Goal: Task Accomplishment & Management: Complete application form

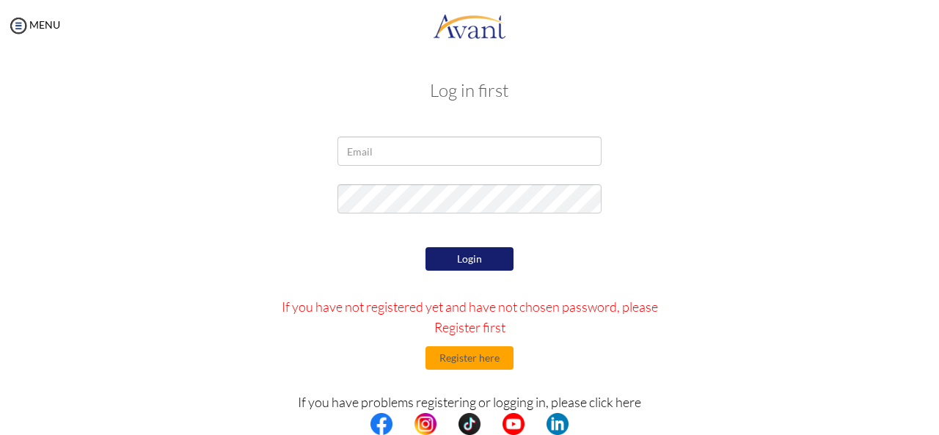
type input "[EMAIL_ADDRESS][DOMAIN_NAME]"
click at [495, 259] on button "Login" at bounding box center [470, 258] width 88 height 23
click at [478, 263] on button "Login" at bounding box center [470, 258] width 88 height 23
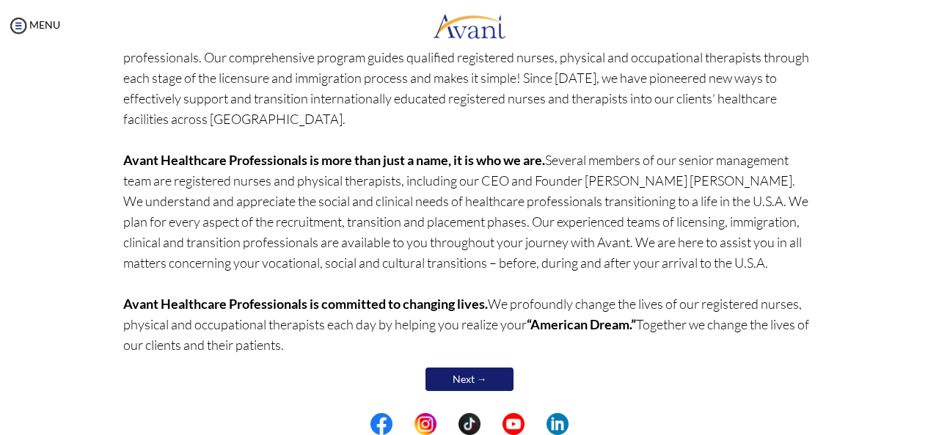
scroll to position [157, 0]
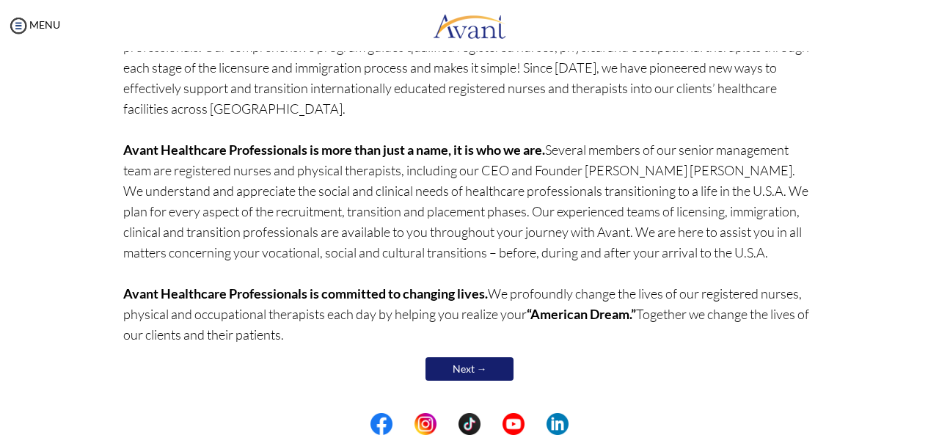
click at [484, 368] on link "Next →" at bounding box center [470, 368] width 88 height 23
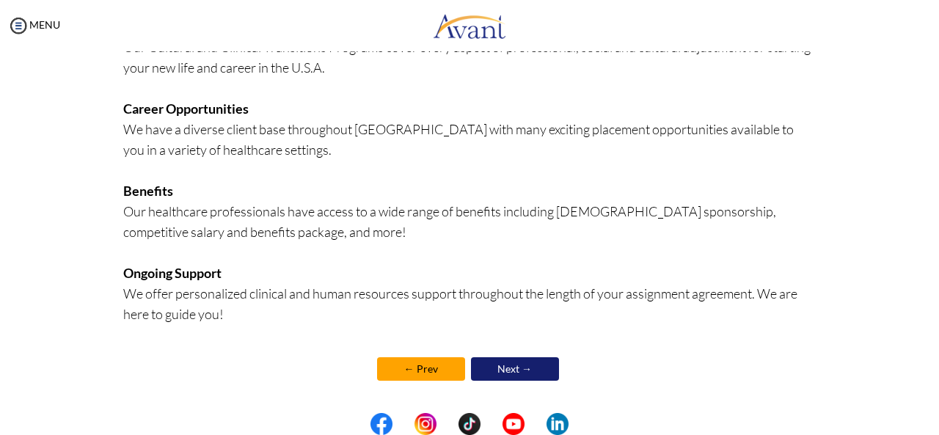
scroll to position [390, 0]
click at [548, 374] on link "Next →" at bounding box center [515, 368] width 88 height 23
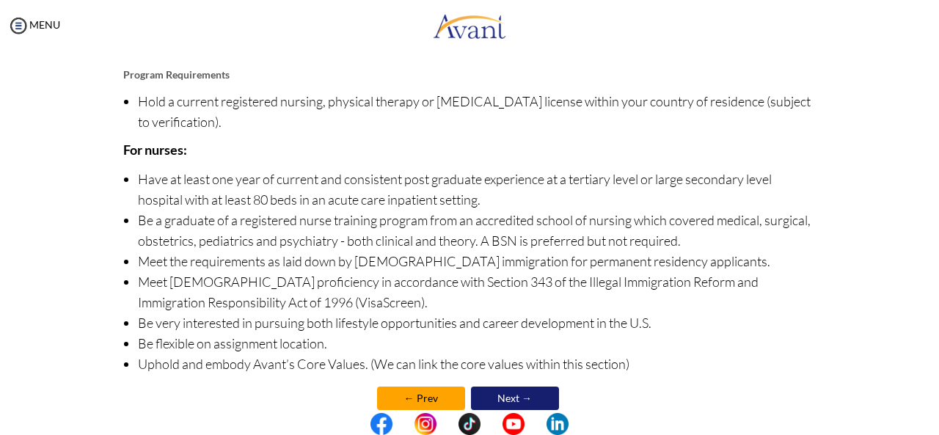
scroll to position [203, 0]
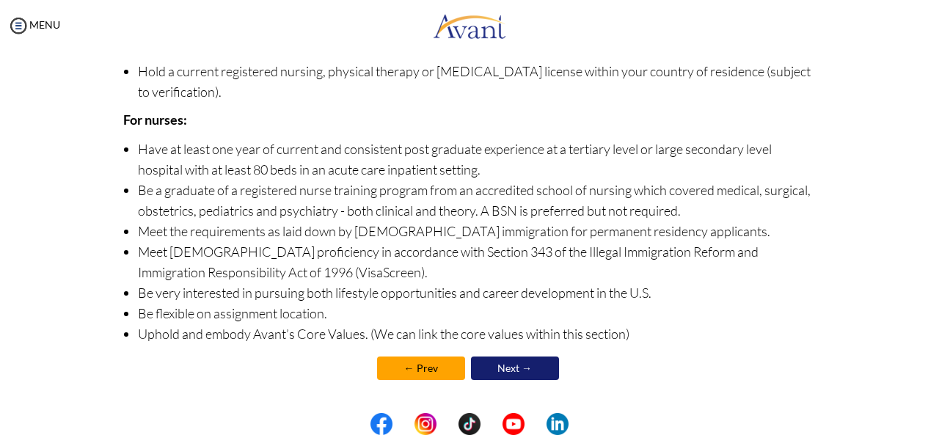
click at [523, 368] on link "Next →" at bounding box center [515, 368] width 88 height 23
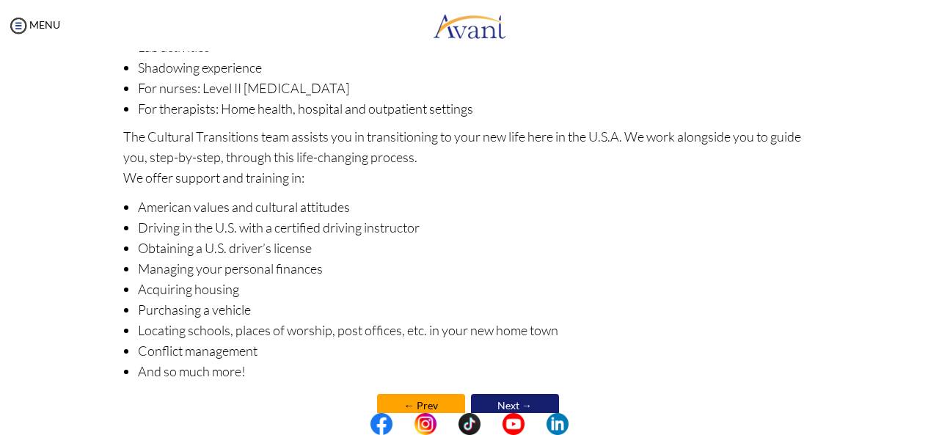
scroll to position [262, 0]
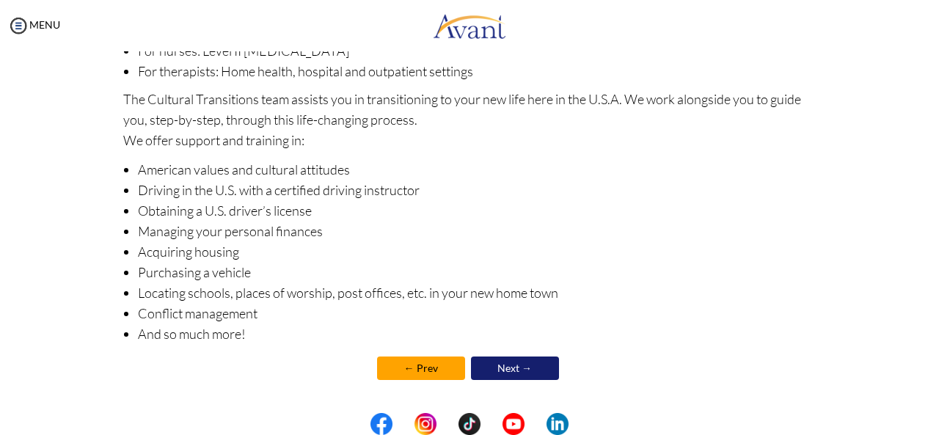
click at [534, 373] on link "Next →" at bounding box center [515, 368] width 88 height 23
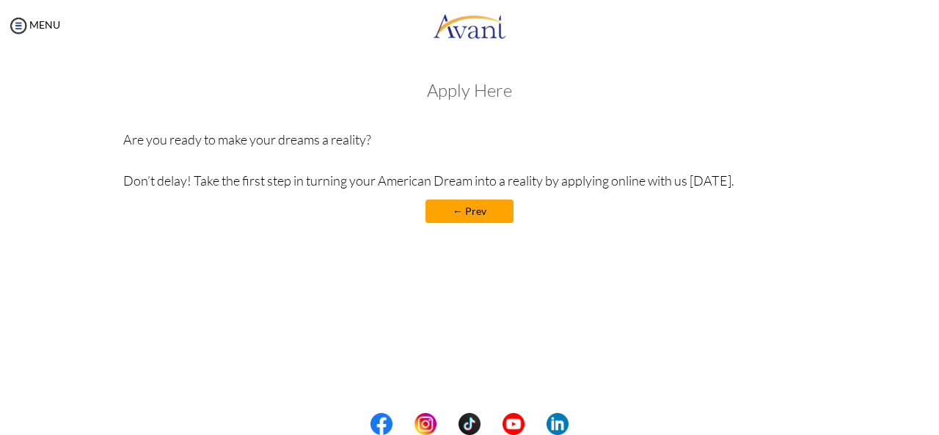
click at [495, 222] on link "← Prev" at bounding box center [470, 211] width 88 height 23
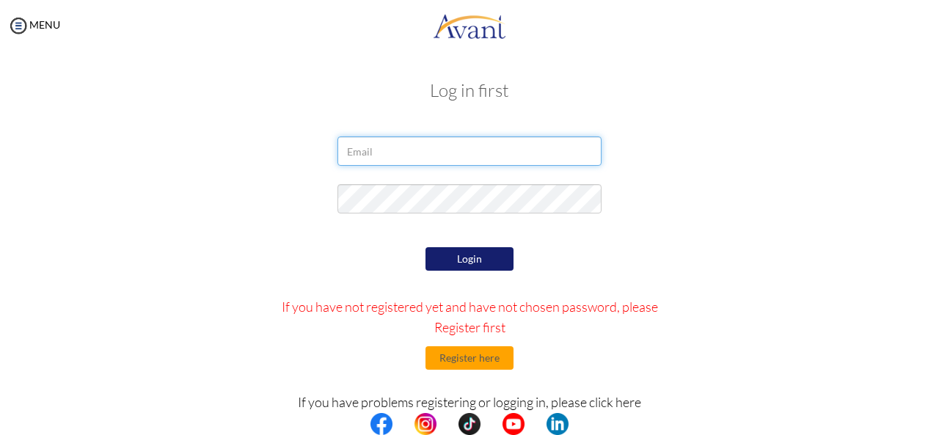
type input "[EMAIL_ADDRESS][DOMAIN_NAME]"
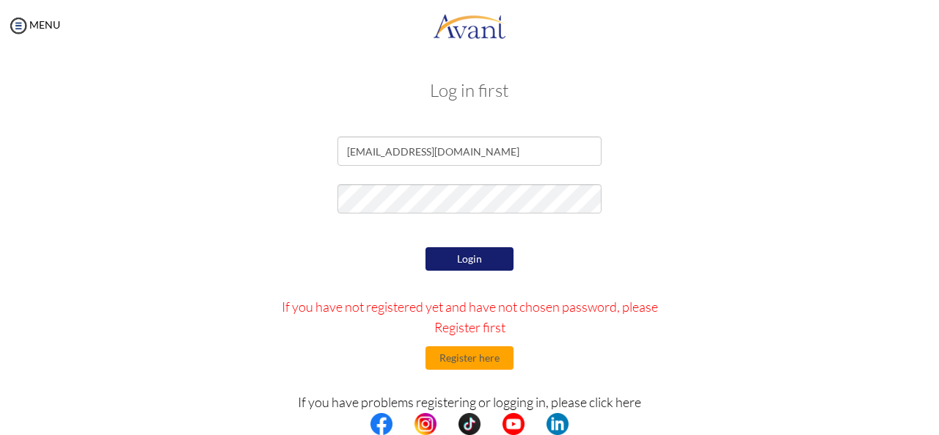
click at [452, 266] on button "Login" at bounding box center [470, 258] width 88 height 23
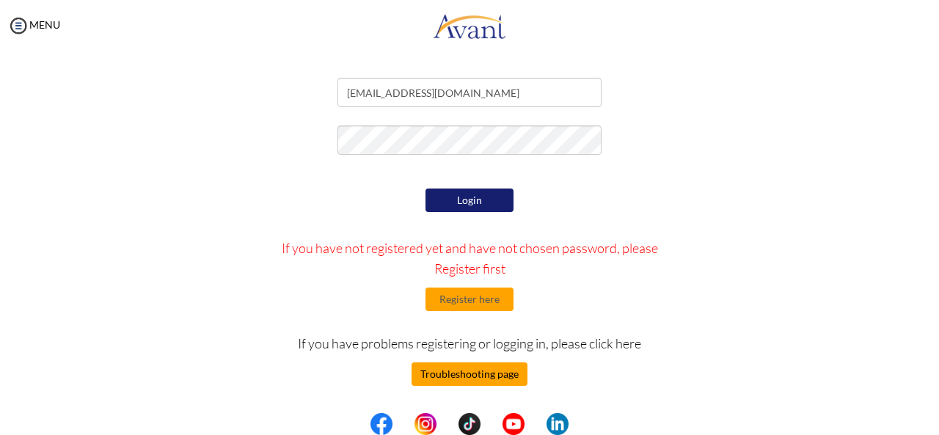
click at [480, 375] on button "Troubleshooting page" at bounding box center [470, 374] width 116 height 23
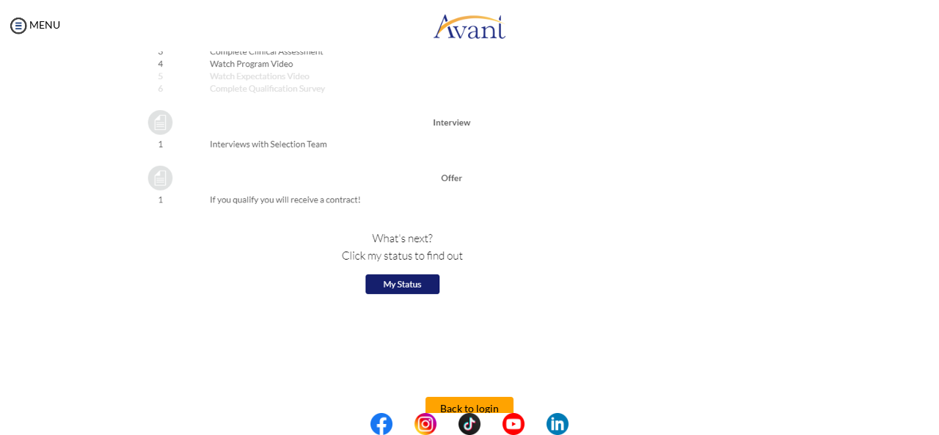
scroll to position [1697, 0]
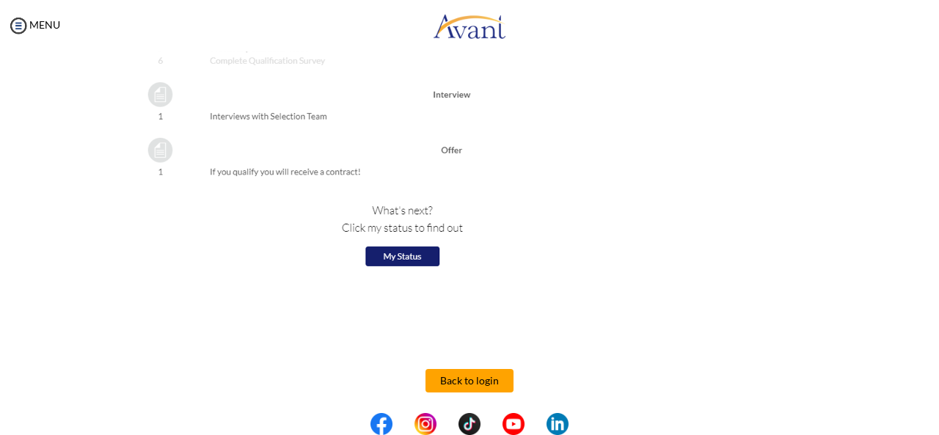
click at [445, 387] on button "Back to login" at bounding box center [470, 380] width 88 height 23
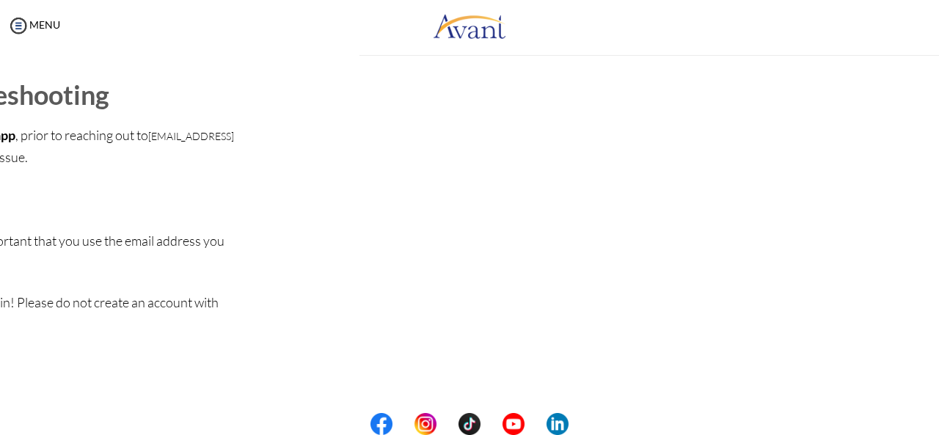
scroll to position [0, 0]
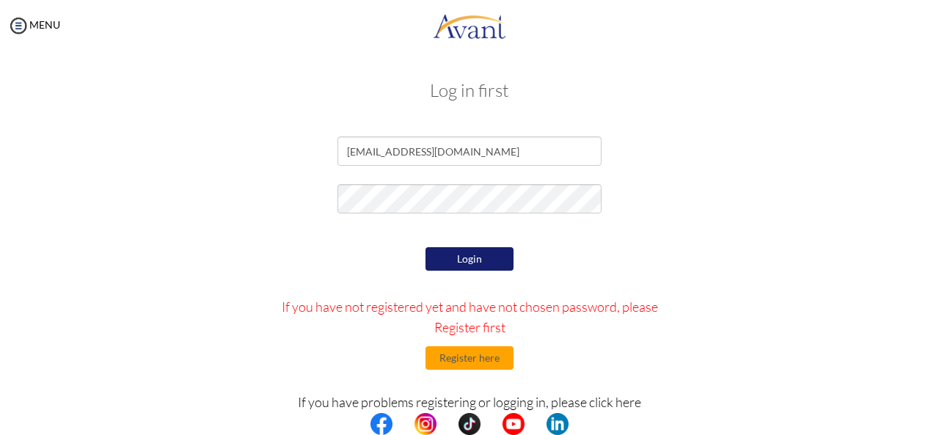
click at [429, 263] on button "Login" at bounding box center [470, 258] width 88 height 23
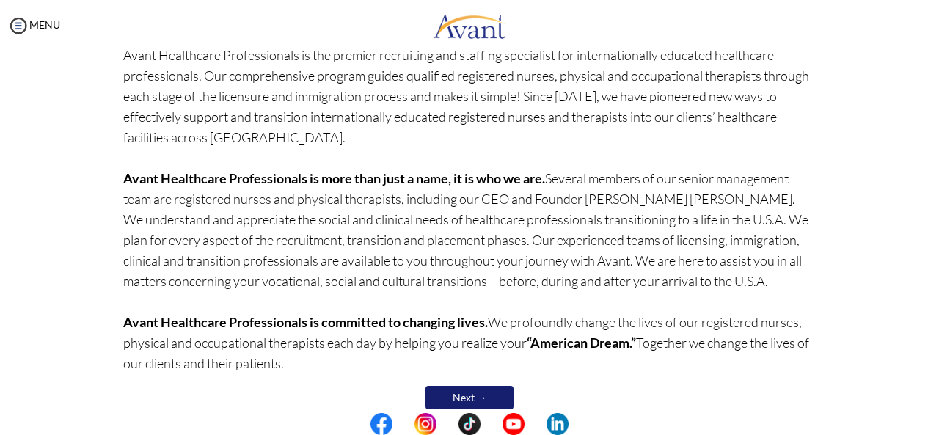
scroll to position [129, 0]
click at [24, 23] on img at bounding box center [18, 26] width 22 height 22
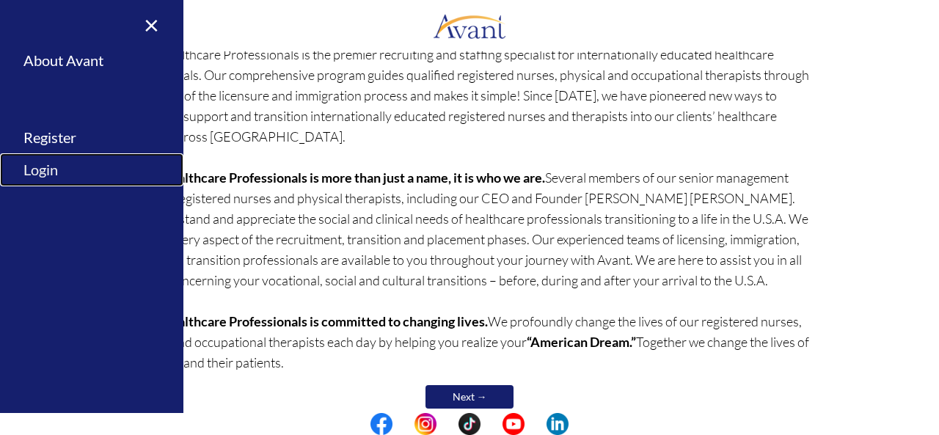
click at [41, 171] on link "Login" at bounding box center [91, 169] width 183 height 33
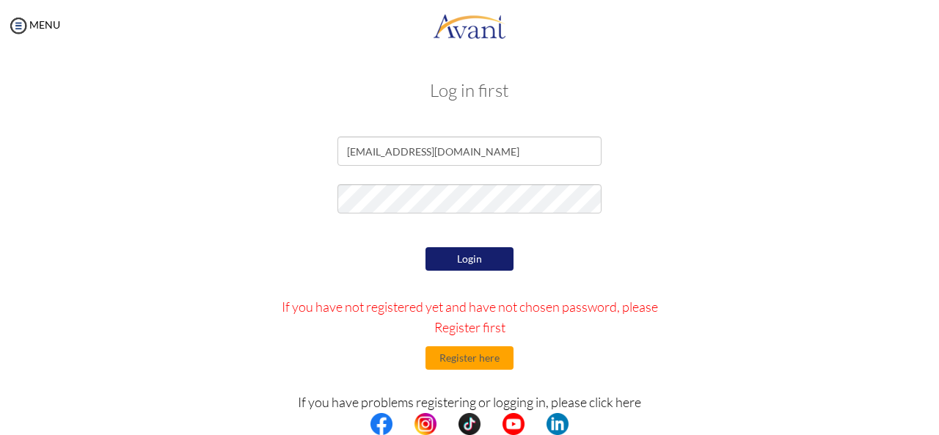
click at [440, 250] on button "Login" at bounding box center [470, 258] width 88 height 23
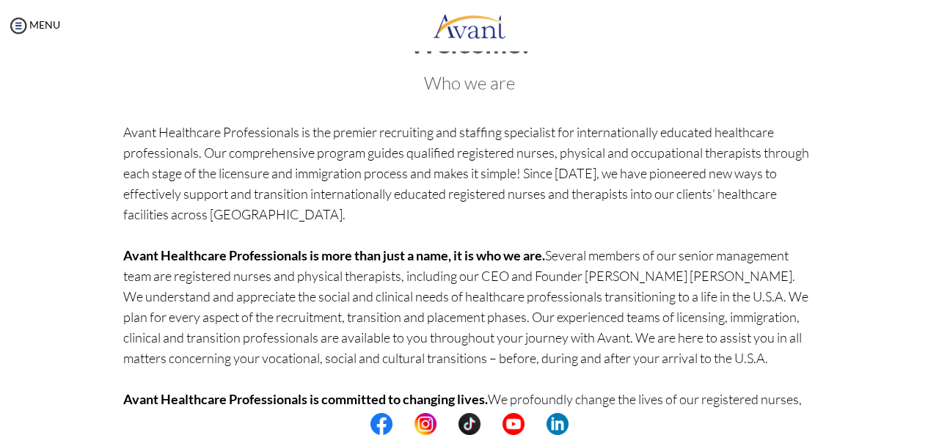
scroll to position [0, 0]
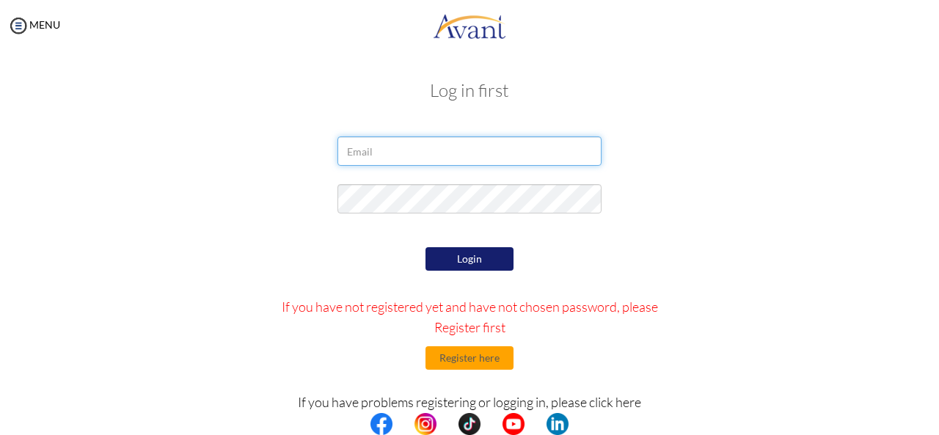
type input "[EMAIL_ADDRESS][DOMAIN_NAME]"
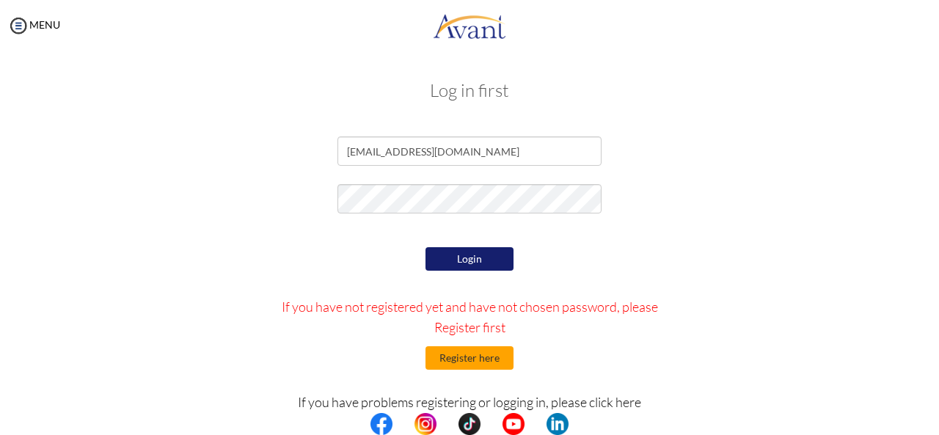
click at [443, 353] on button "Register here" at bounding box center [470, 357] width 88 height 23
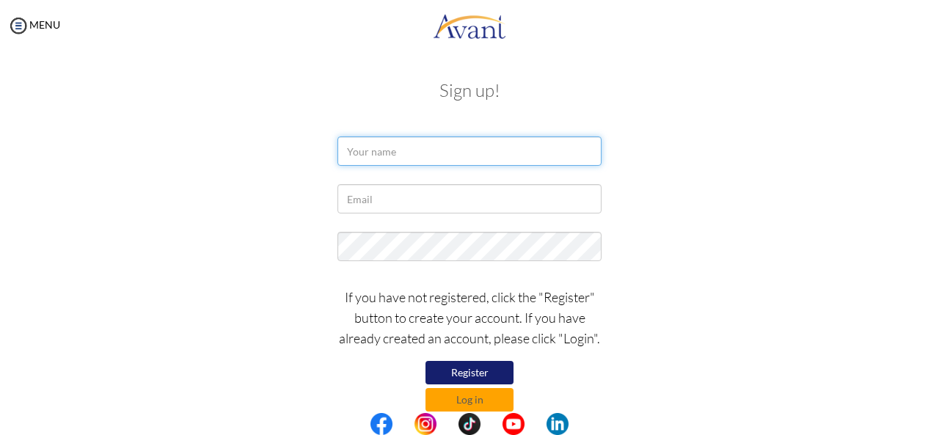
click at [378, 161] on input "text" at bounding box center [470, 151] width 264 height 29
type input "Mary Nyarko"
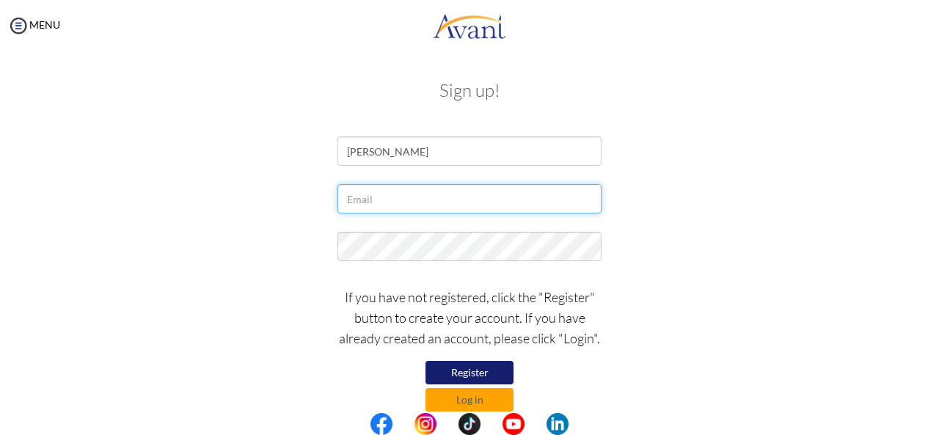
click at [430, 206] on input "text" at bounding box center [470, 198] width 264 height 29
type input "[EMAIL_ADDRESS][DOMAIN_NAME]"
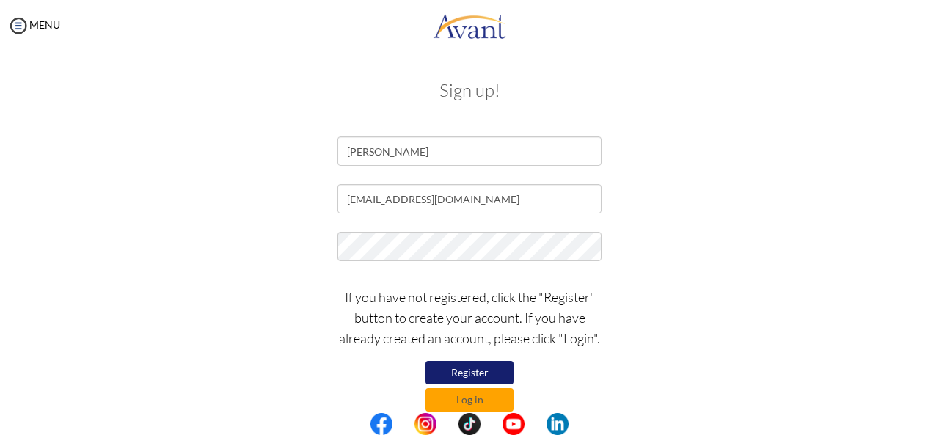
click at [470, 371] on button "Register" at bounding box center [470, 372] width 88 height 23
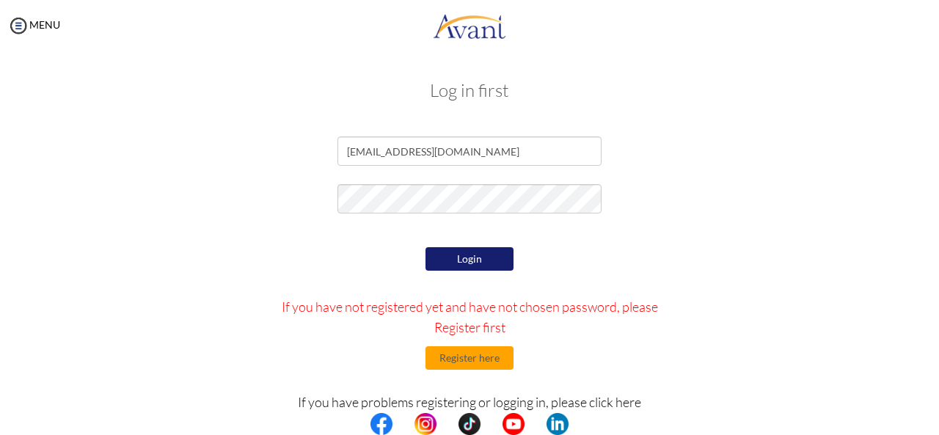
click at [447, 258] on button "Login" at bounding box center [470, 258] width 88 height 23
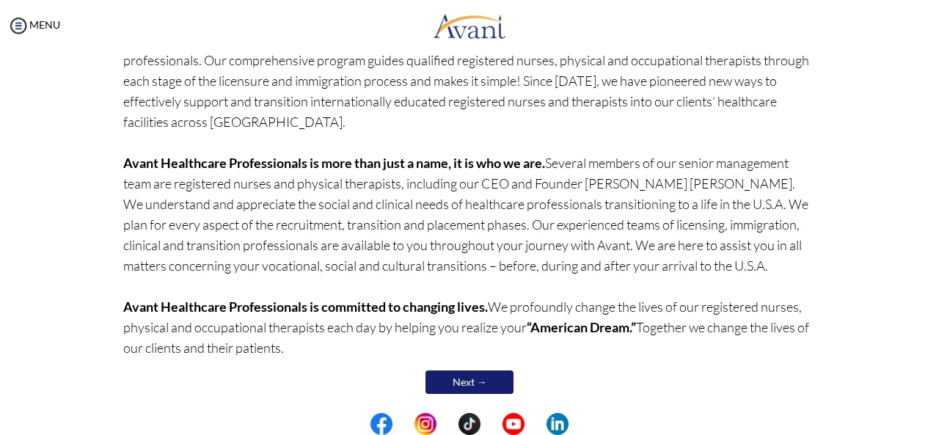
scroll to position [157, 0]
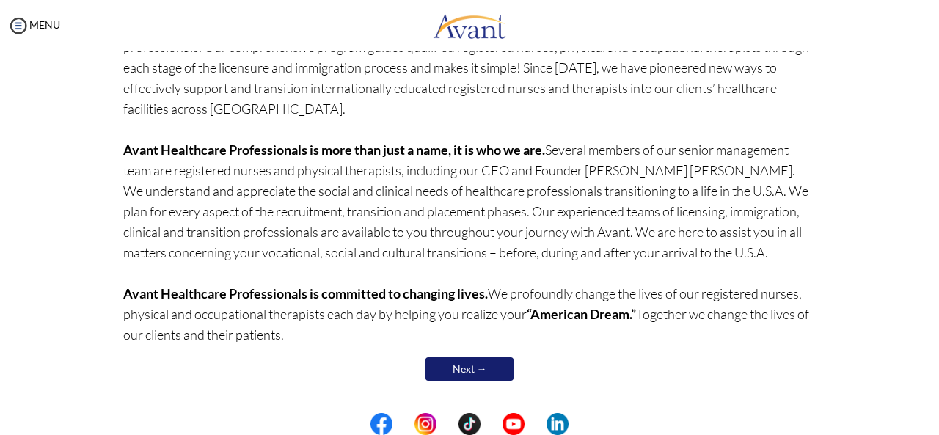
click at [449, 370] on link "Next →" at bounding box center [470, 368] width 88 height 23
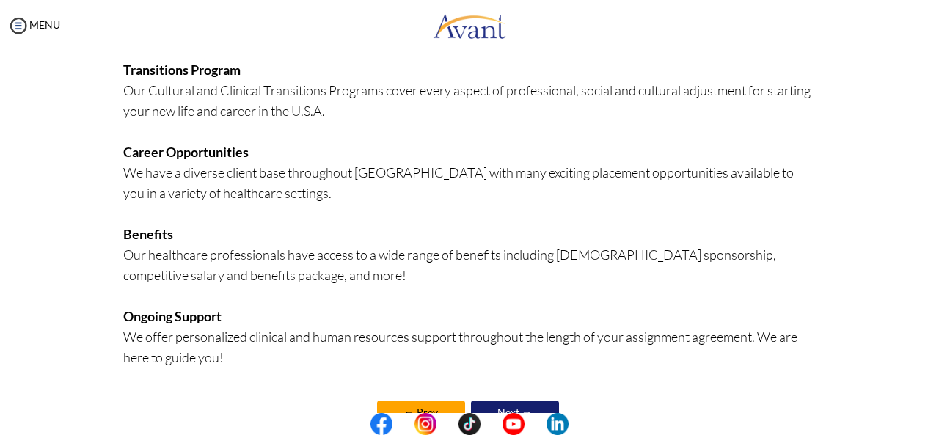
scroll to position [390, 0]
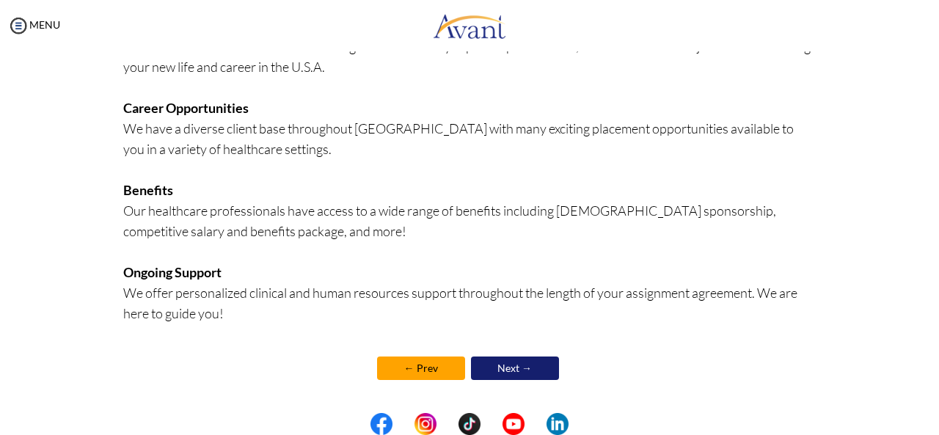
click at [523, 368] on link "Next →" at bounding box center [515, 368] width 88 height 23
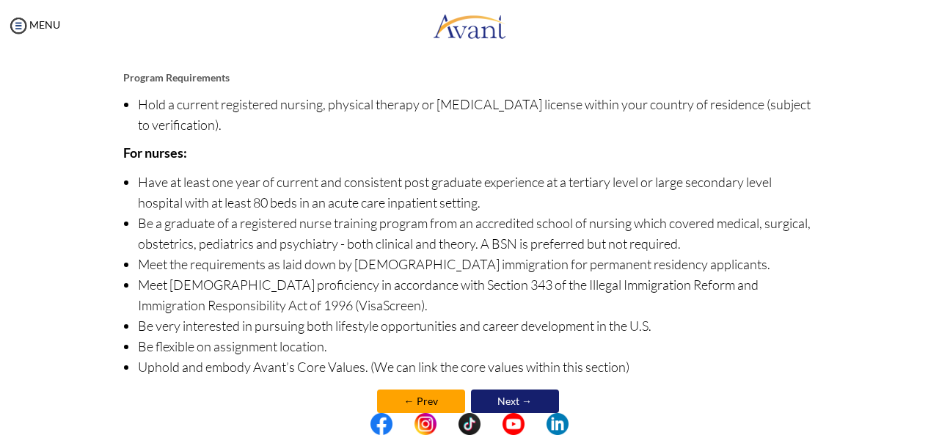
scroll to position [203, 0]
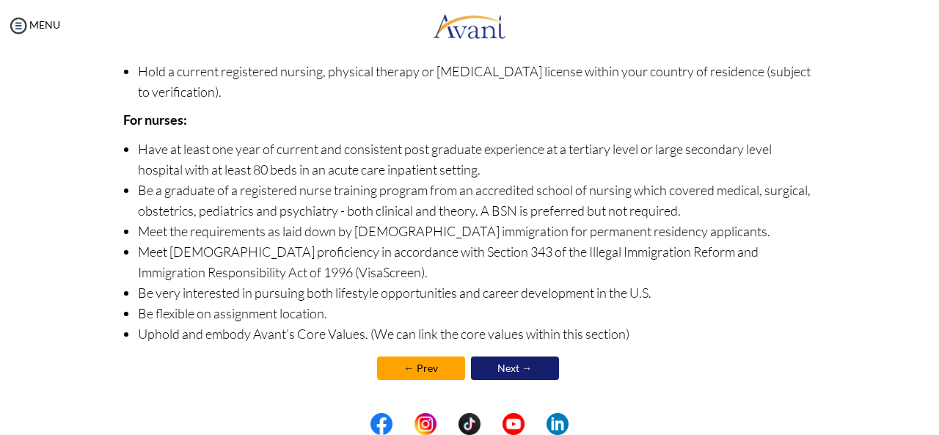
click at [494, 371] on link "Next →" at bounding box center [515, 368] width 88 height 23
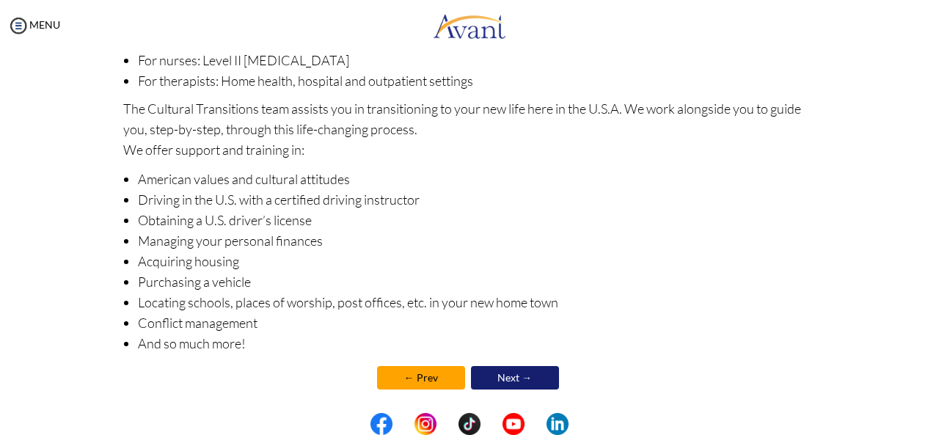
scroll to position [262, 0]
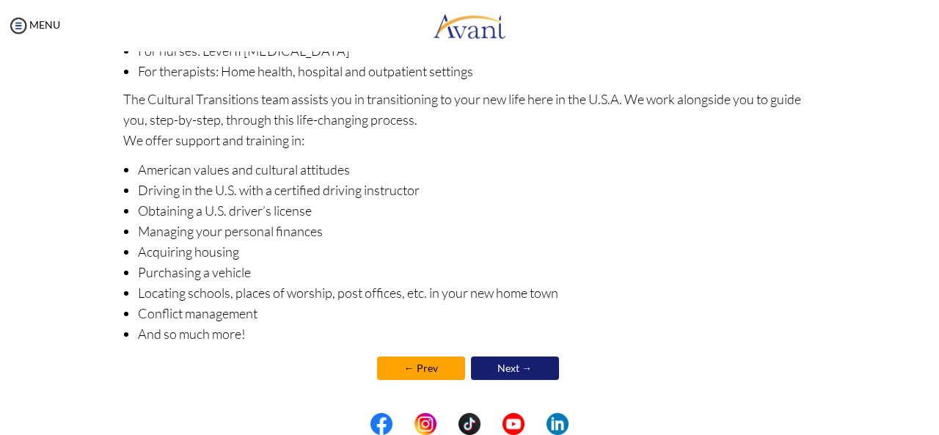
click at [518, 372] on link "Next →" at bounding box center [515, 368] width 88 height 23
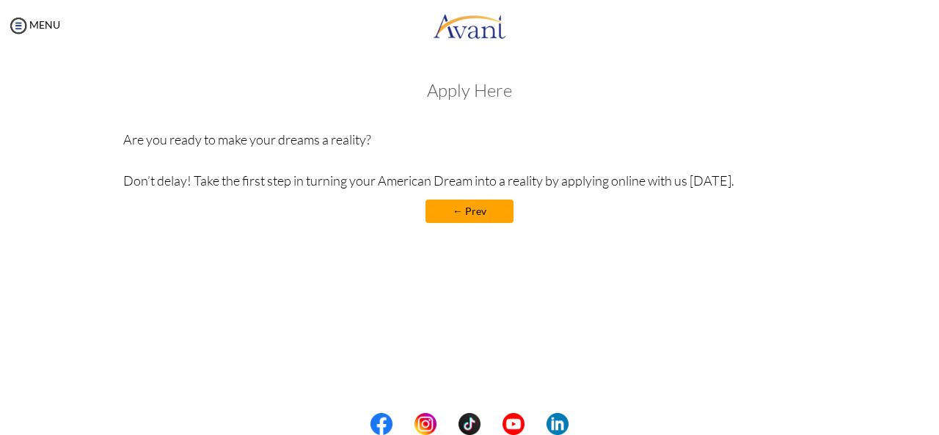
click at [464, 218] on link "← Prev" at bounding box center [470, 211] width 88 height 23
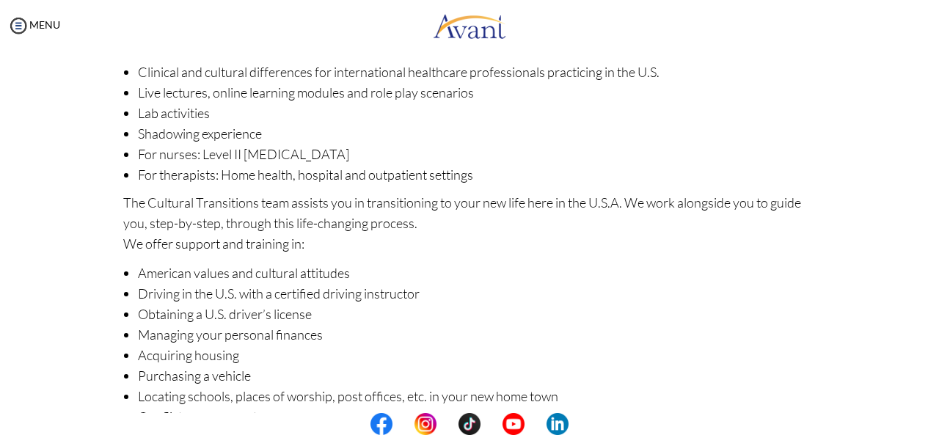
scroll to position [262, 0]
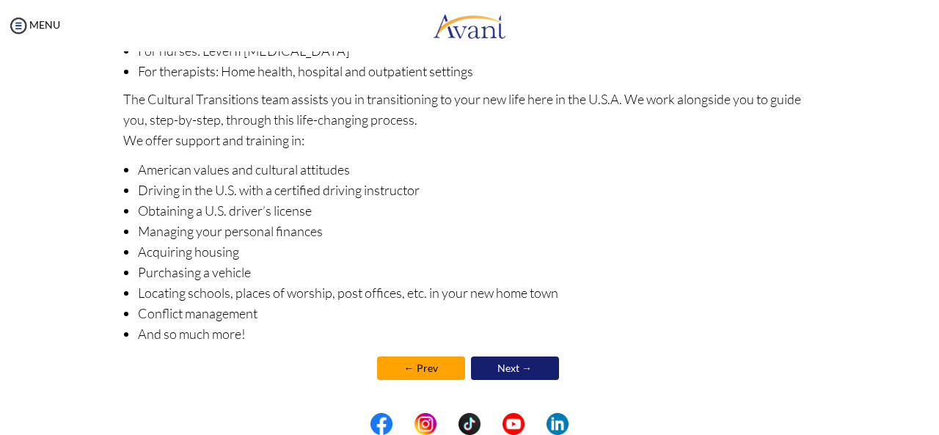
click at [509, 368] on link "Next →" at bounding box center [515, 368] width 88 height 23
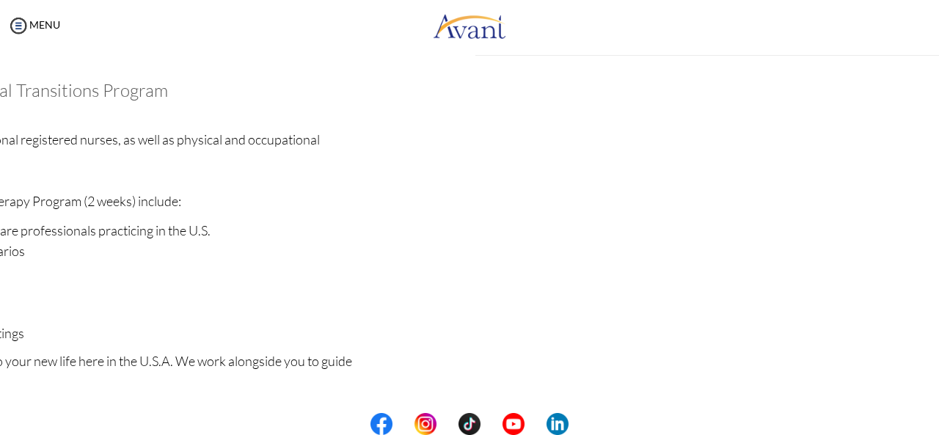
scroll to position [263, 0]
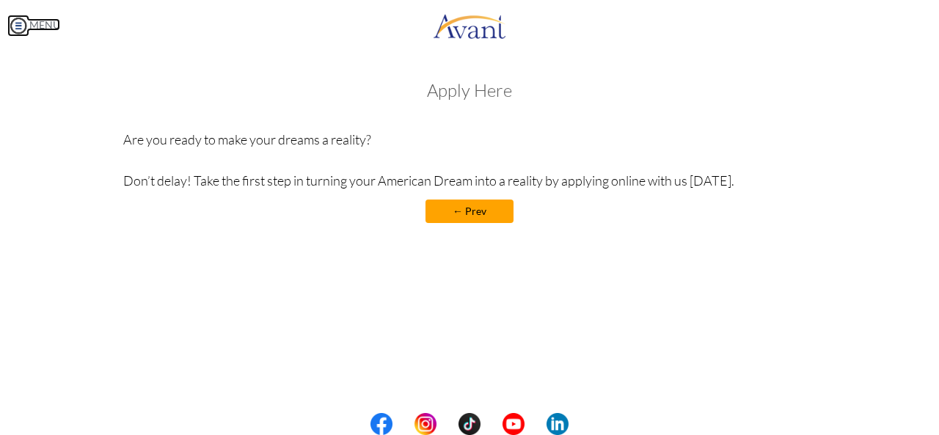
click at [22, 24] on img at bounding box center [18, 26] width 22 height 22
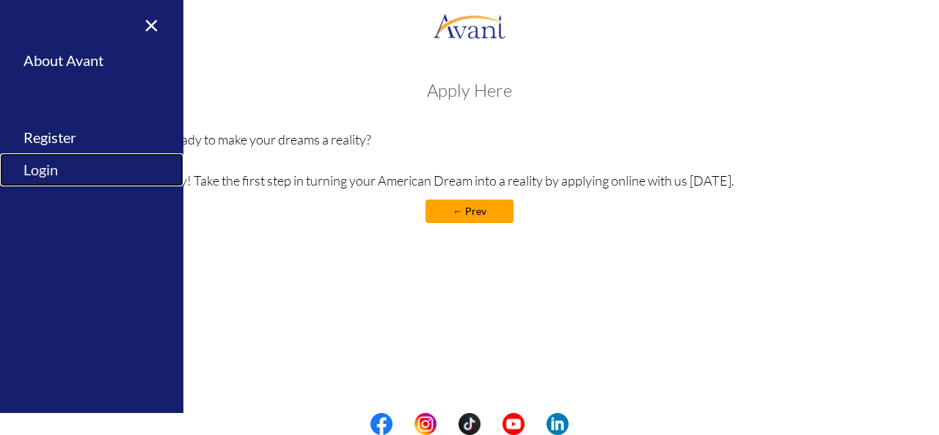
click at [48, 165] on link "Login" at bounding box center [91, 169] width 183 height 33
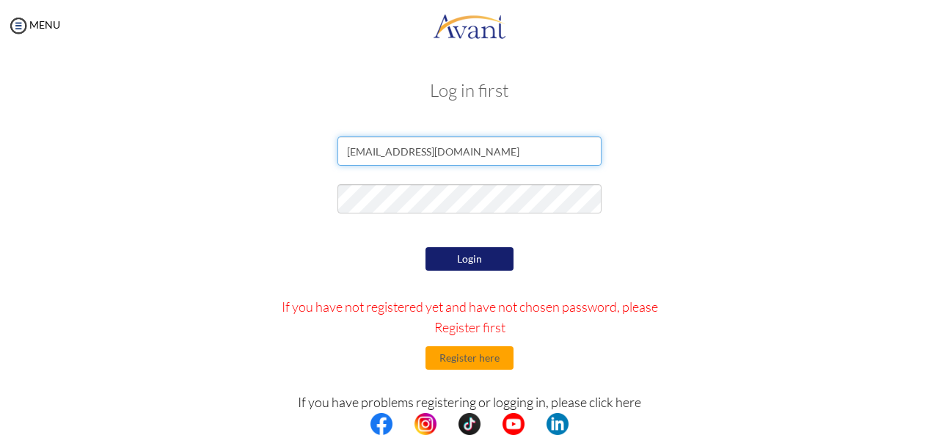
drag, startPoint x: 356, startPoint y: 153, endPoint x: 320, endPoint y: 157, distance: 36.1
click at [320, 157] on div "[EMAIL_ADDRESS][DOMAIN_NAME]" at bounding box center [469, 155] width 859 height 37
type input "[EMAIL_ADDRESS][DOMAIN_NAME]"
click at [460, 253] on button "Login" at bounding box center [470, 258] width 88 height 23
type input "[EMAIL_ADDRESS][DOMAIN_NAME]"
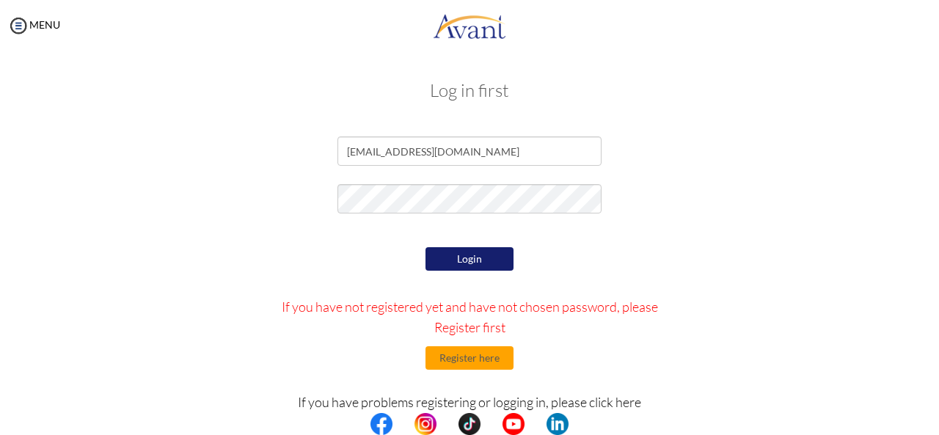
click at [456, 265] on button "Login" at bounding box center [470, 258] width 88 height 23
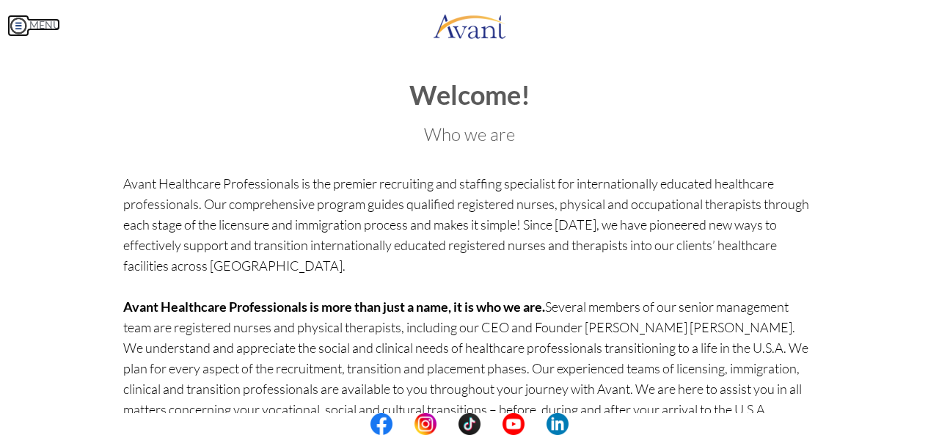
click at [33, 21] on link "MENU" at bounding box center [33, 24] width 53 height 12
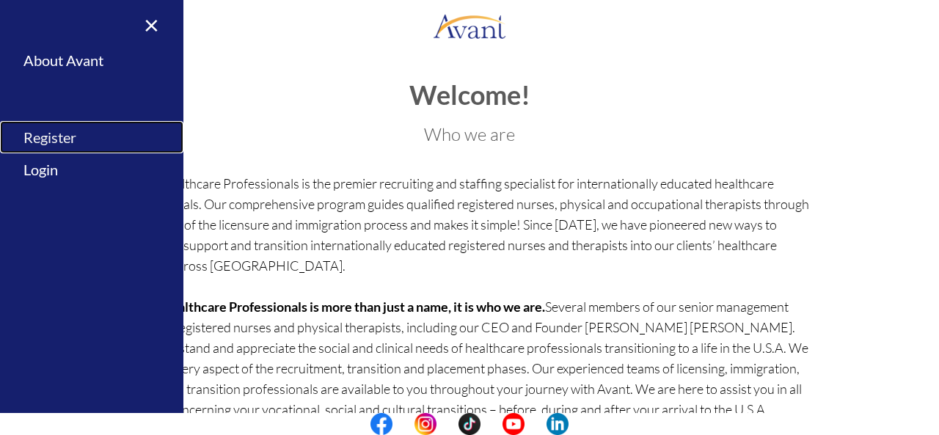
click at [40, 134] on link "Register" at bounding box center [91, 137] width 183 height 33
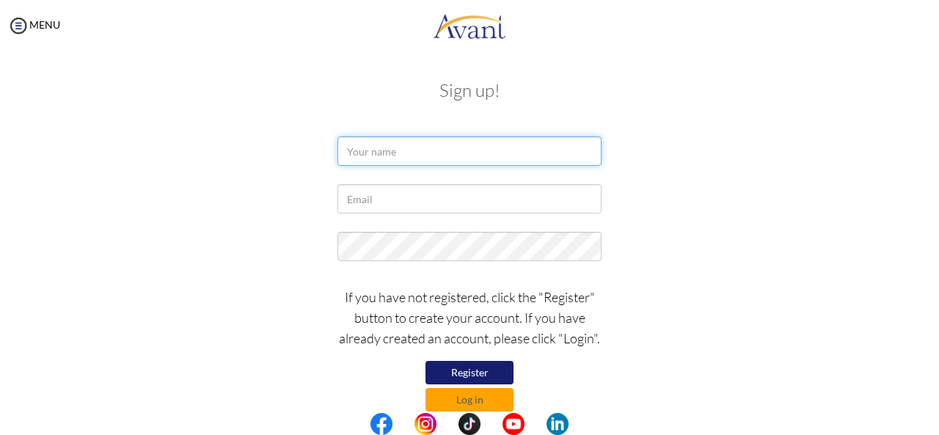
click at [368, 154] on input "text" at bounding box center [470, 151] width 264 height 29
type input "[PERSON_NAME]"
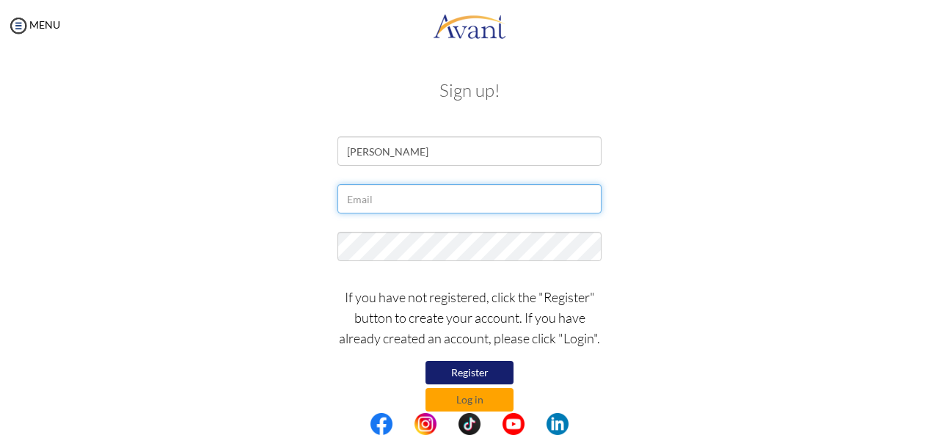
click at [430, 197] on input "text" at bounding box center [470, 198] width 264 height 29
type input "[EMAIL_ADDRESS][DOMAIN_NAME]"
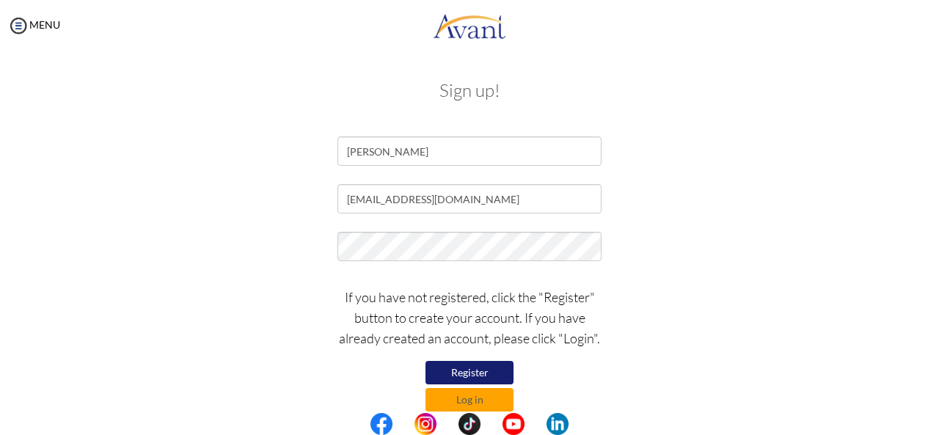
click at [476, 368] on button "Register" at bounding box center [470, 372] width 88 height 23
click at [461, 401] on button "Log in" at bounding box center [470, 399] width 88 height 23
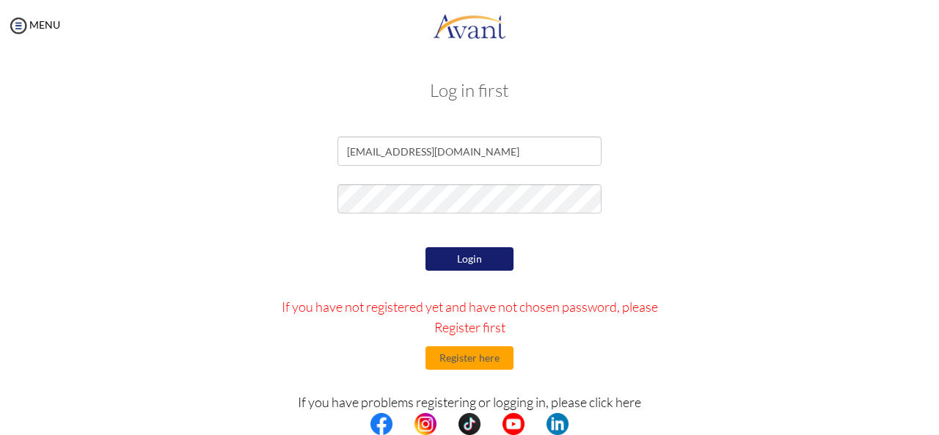
click at [461, 269] on button "Login" at bounding box center [470, 258] width 88 height 23
